Goal: Task Accomplishment & Management: Manage account settings

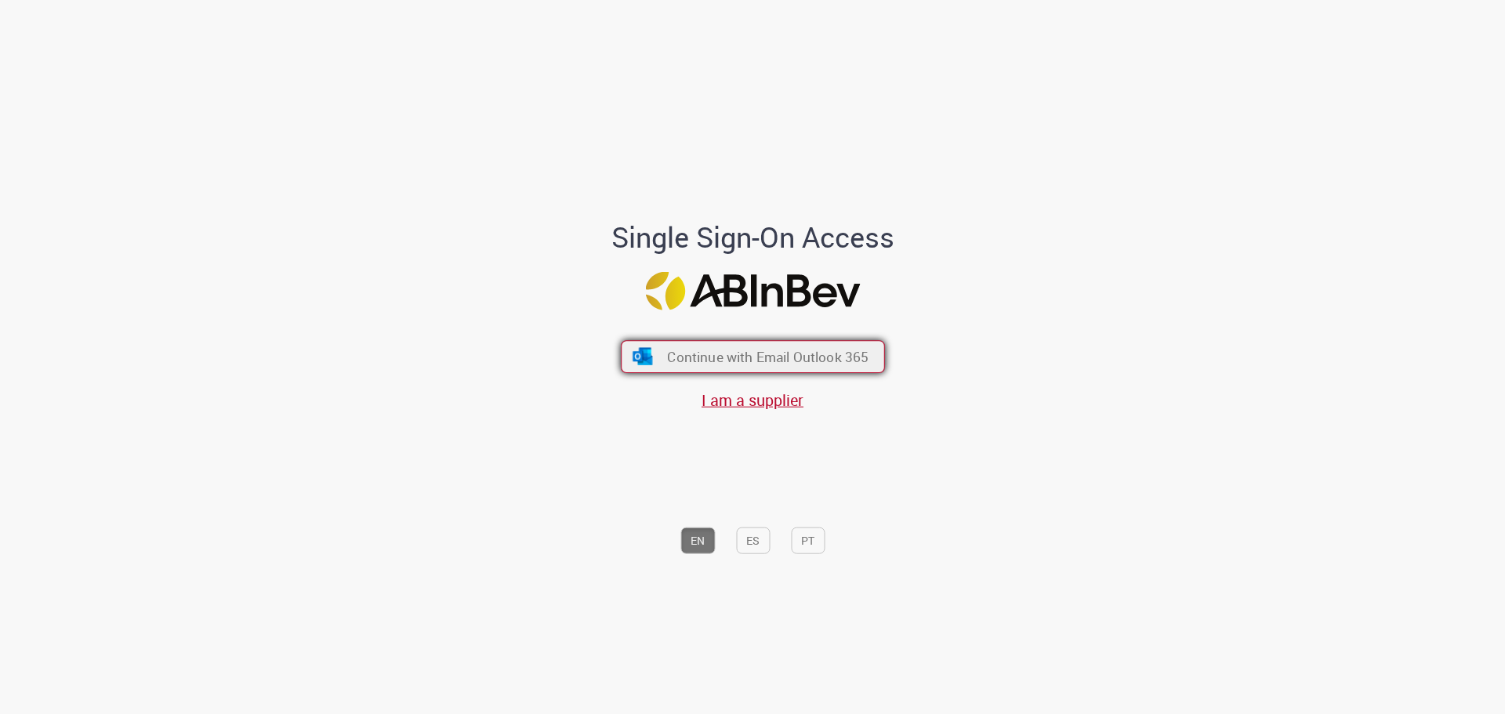
click at [640, 357] on img "submit" at bounding box center [642, 356] width 23 height 17
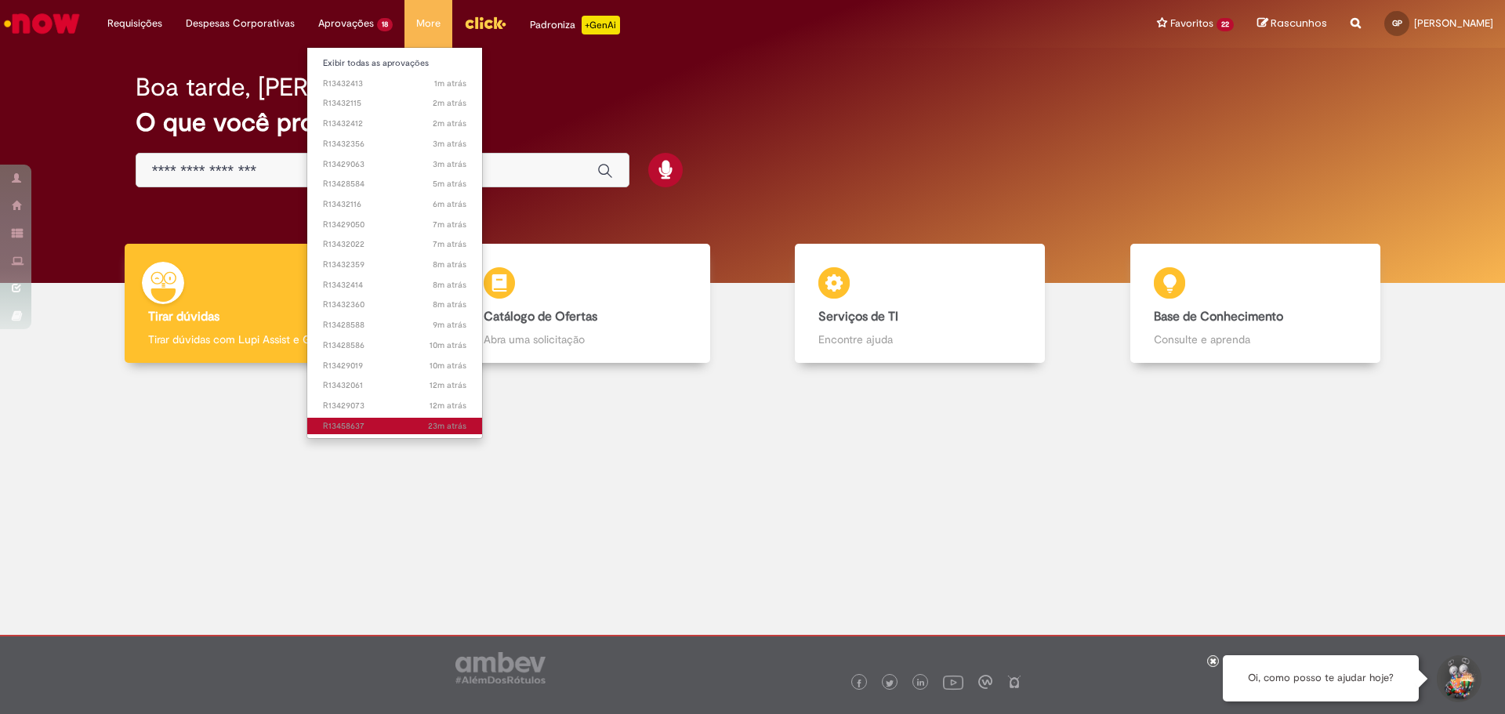
click at [335, 419] on link "23m atrás 23 minutos atrás R13458637" at bounding box center [394, 426] width 175 height 17
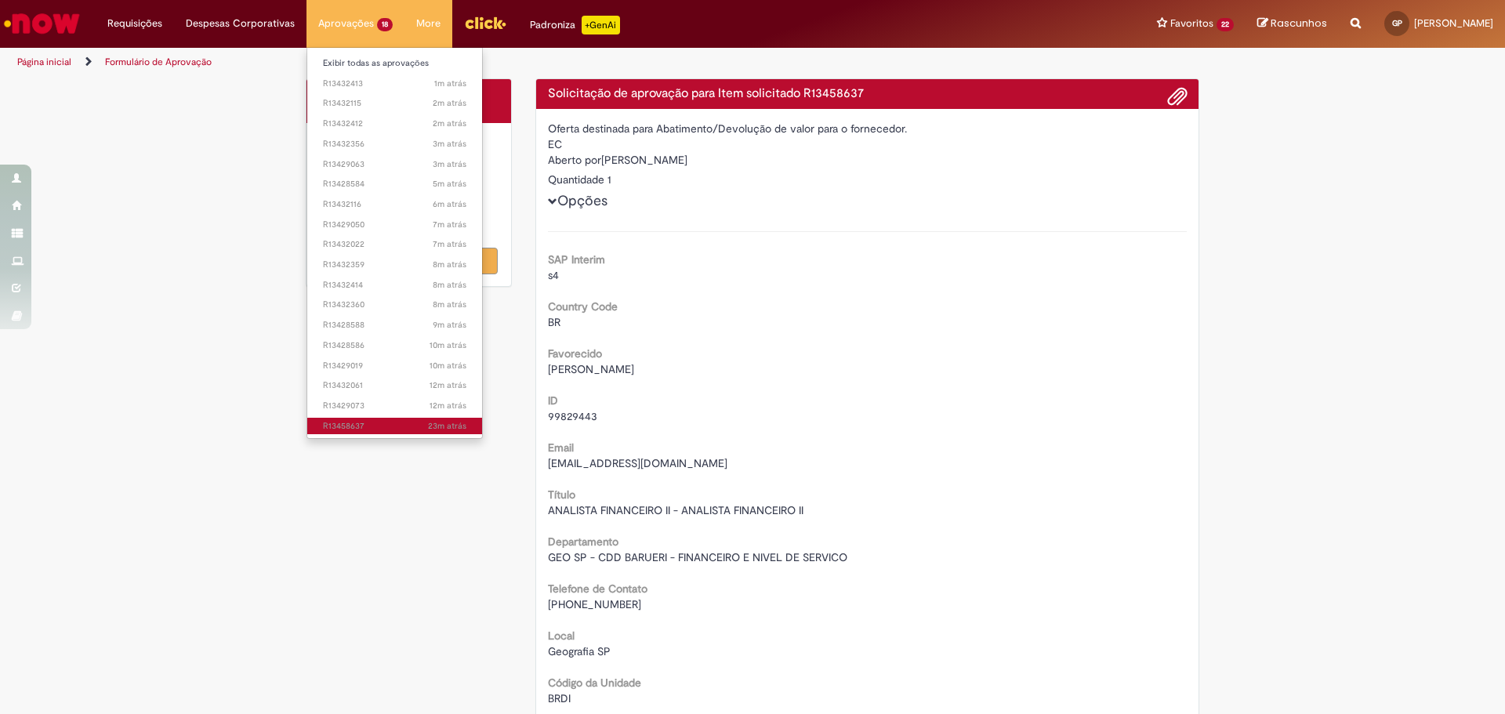
click at [335, 419] on link "23m atrás 23 minutos atrás R13458637" at bounding box center [394, 426] width 175 height 17
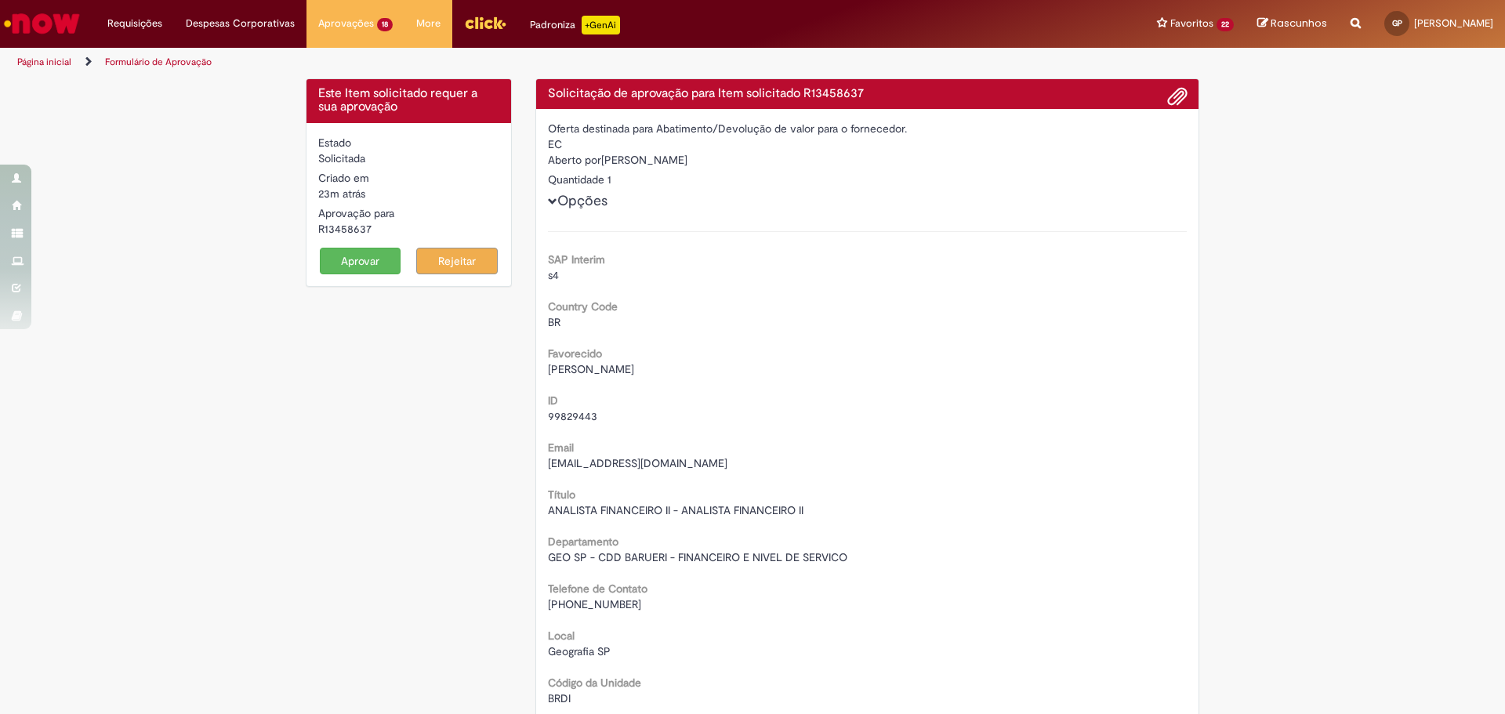
click at [362, 246] on form "Estado Solicitada Criado em 23m atrás 23 minutos atrás Aprovação para R13458637…" at bounding box center [408, 205] width 181 height 140
click at [356, 259] on button "Aprovar" at bounding box center [361, 261] width 82 height 27
